Goal: Transaction & Acquisition: Purchase product/service

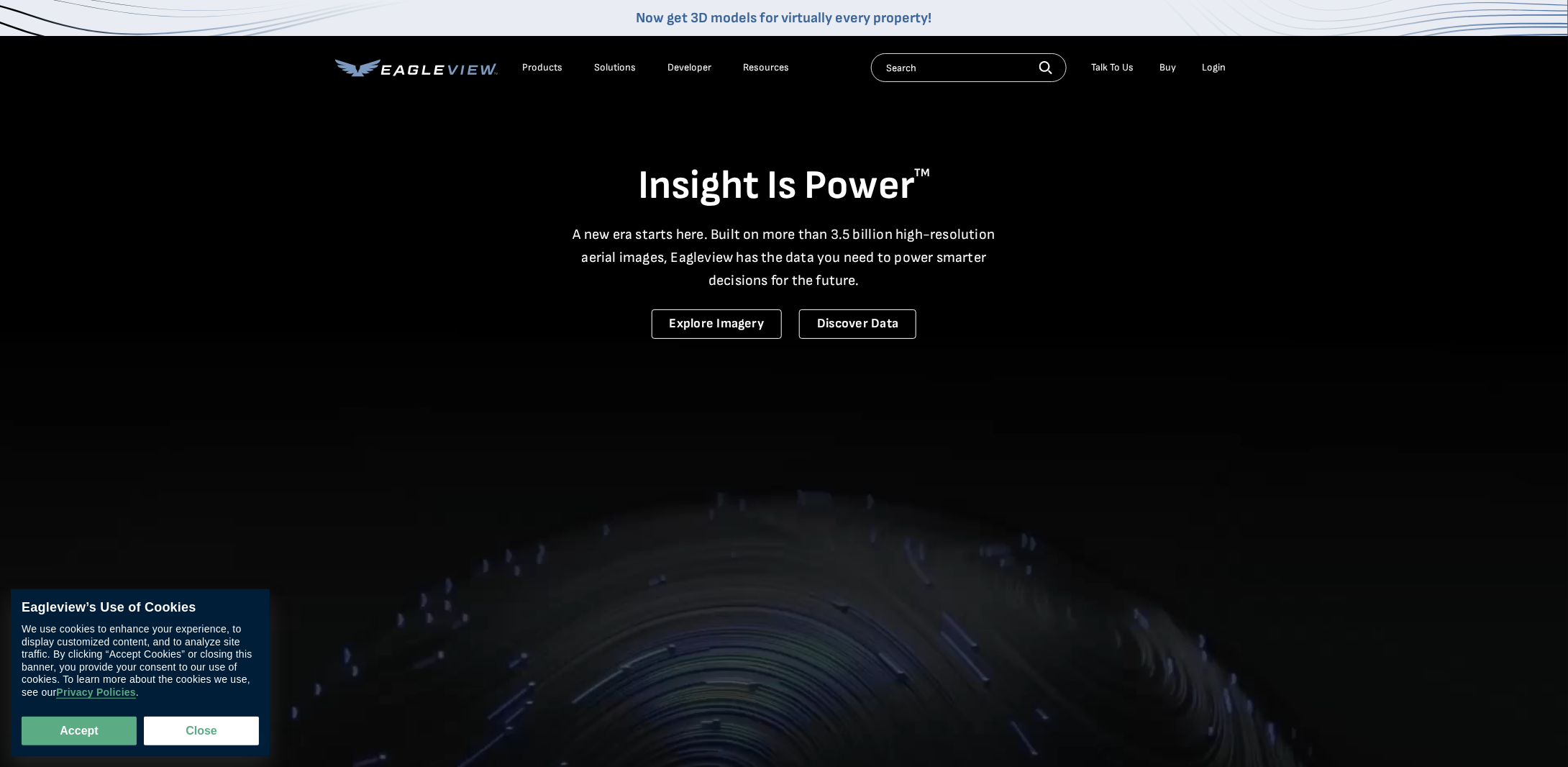
click at [1218, 66] on div "Login" at bounding box center [1214, 68] width 24 height 13
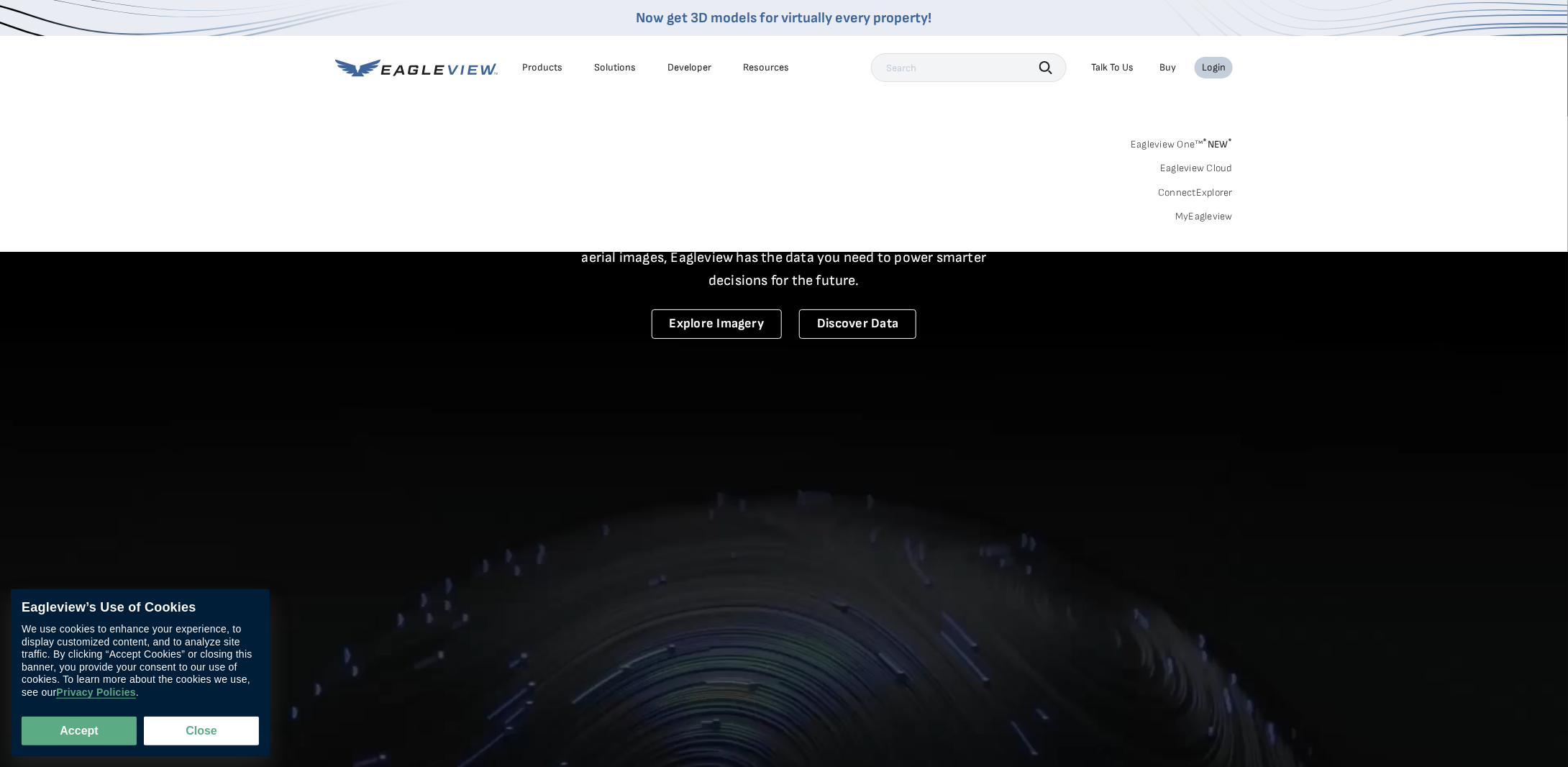
click at [1215, 218] on link "MyEagleview" at bounding box center [1205, 217] width 58 height 13
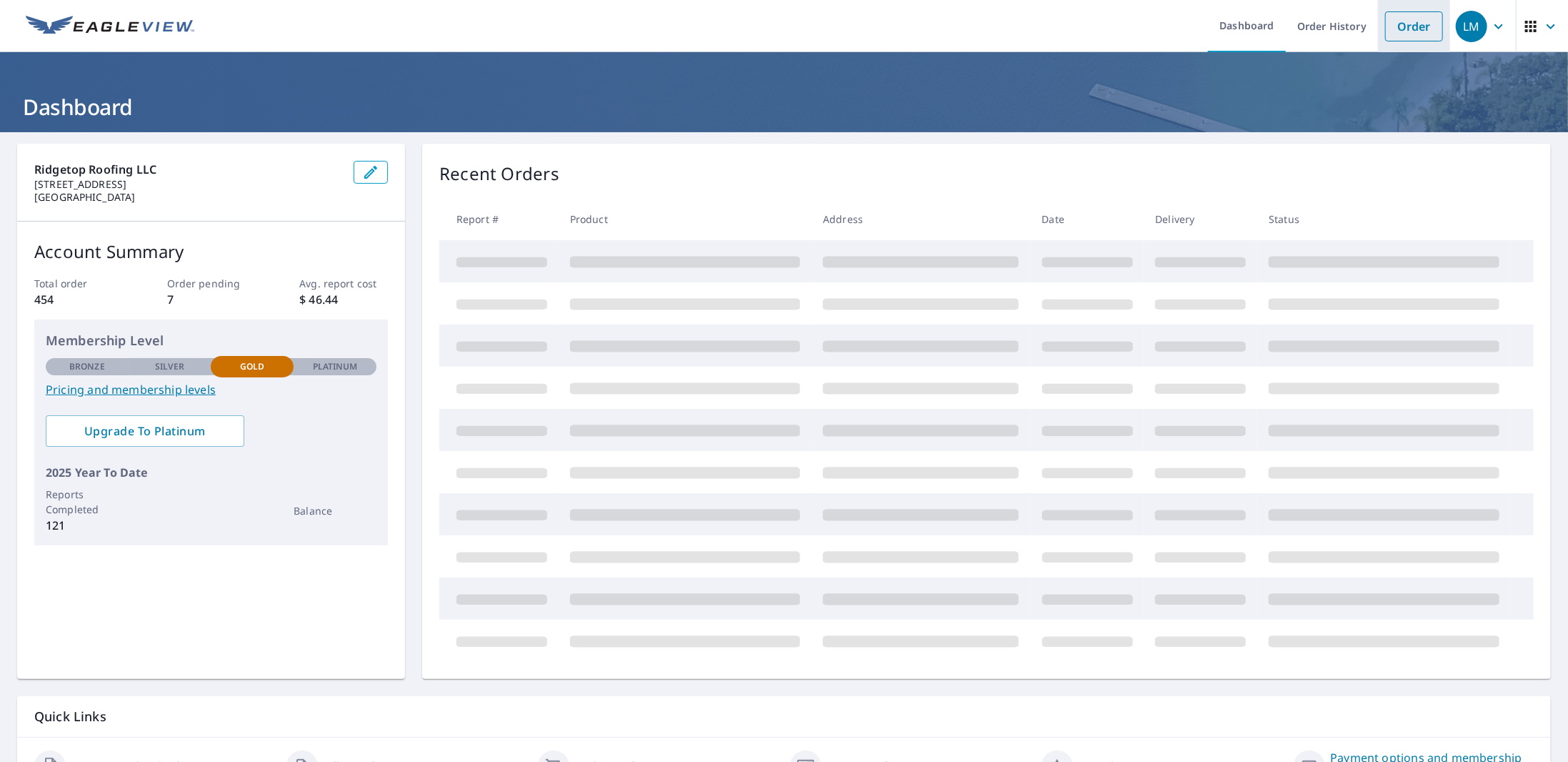
click at [1391, 21] on link "Order" at bounding box center [1414, 26] width 58 height 30
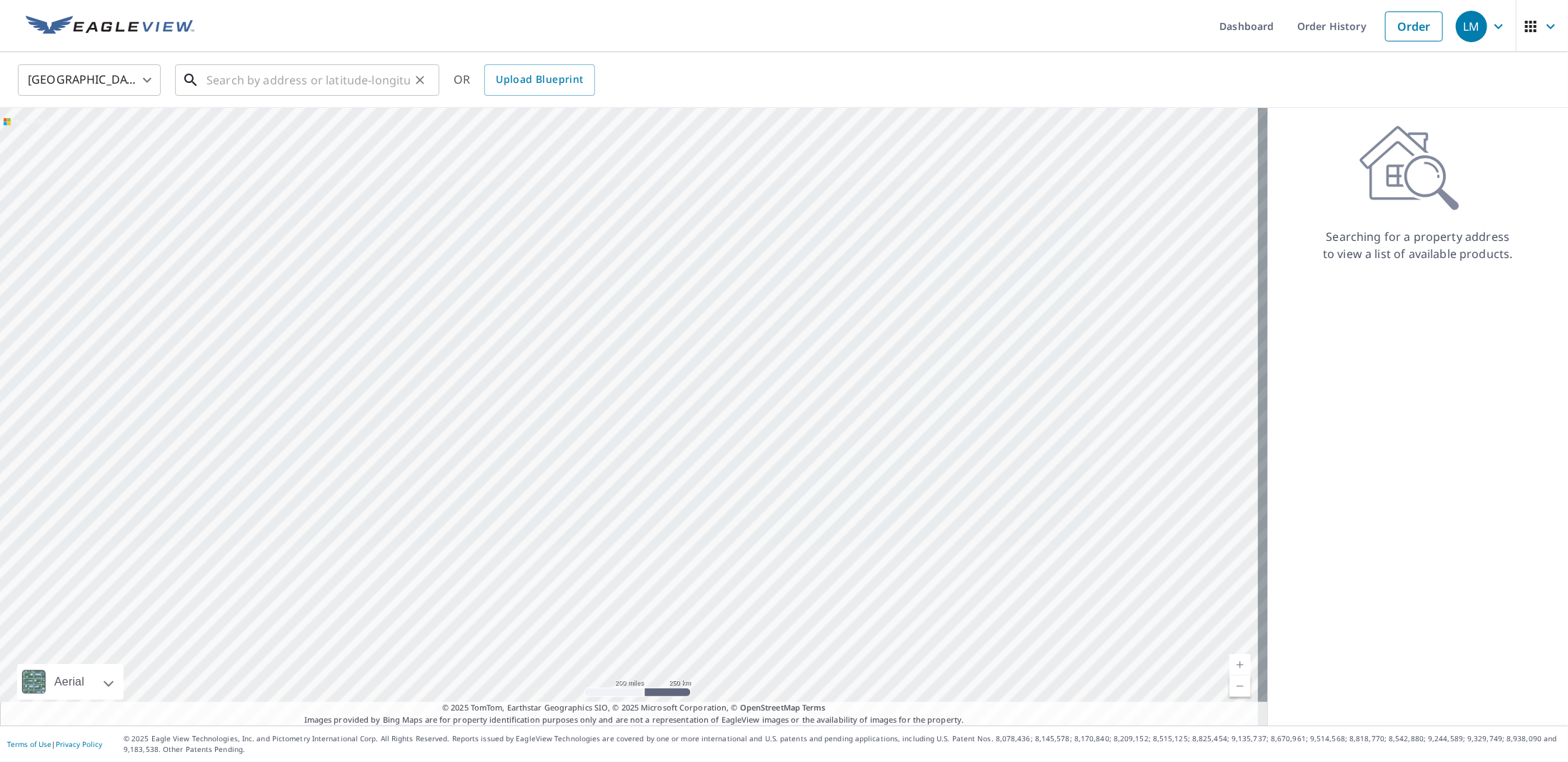
click at [262, 74] on input "text" at bounding box center [308, 80] width 204 height 40
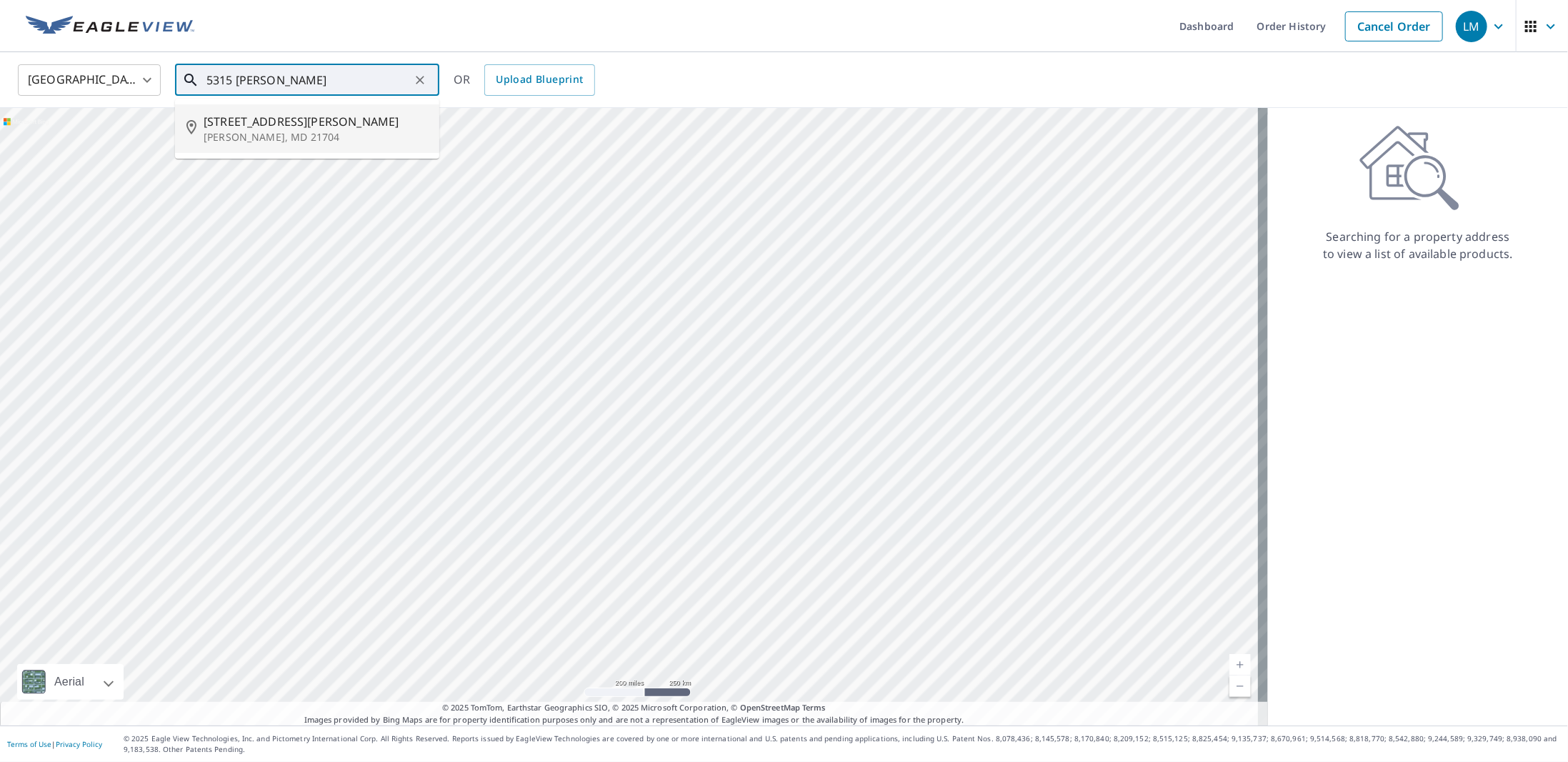
click at [292, 130] on p "Frederick, MD 21704" at bounding box center [316, 137] width 224 height 14
type input "5700 Tobery Rd Frederick, MD 21704"
